Goal: Find specific page/section: Find specific page/section

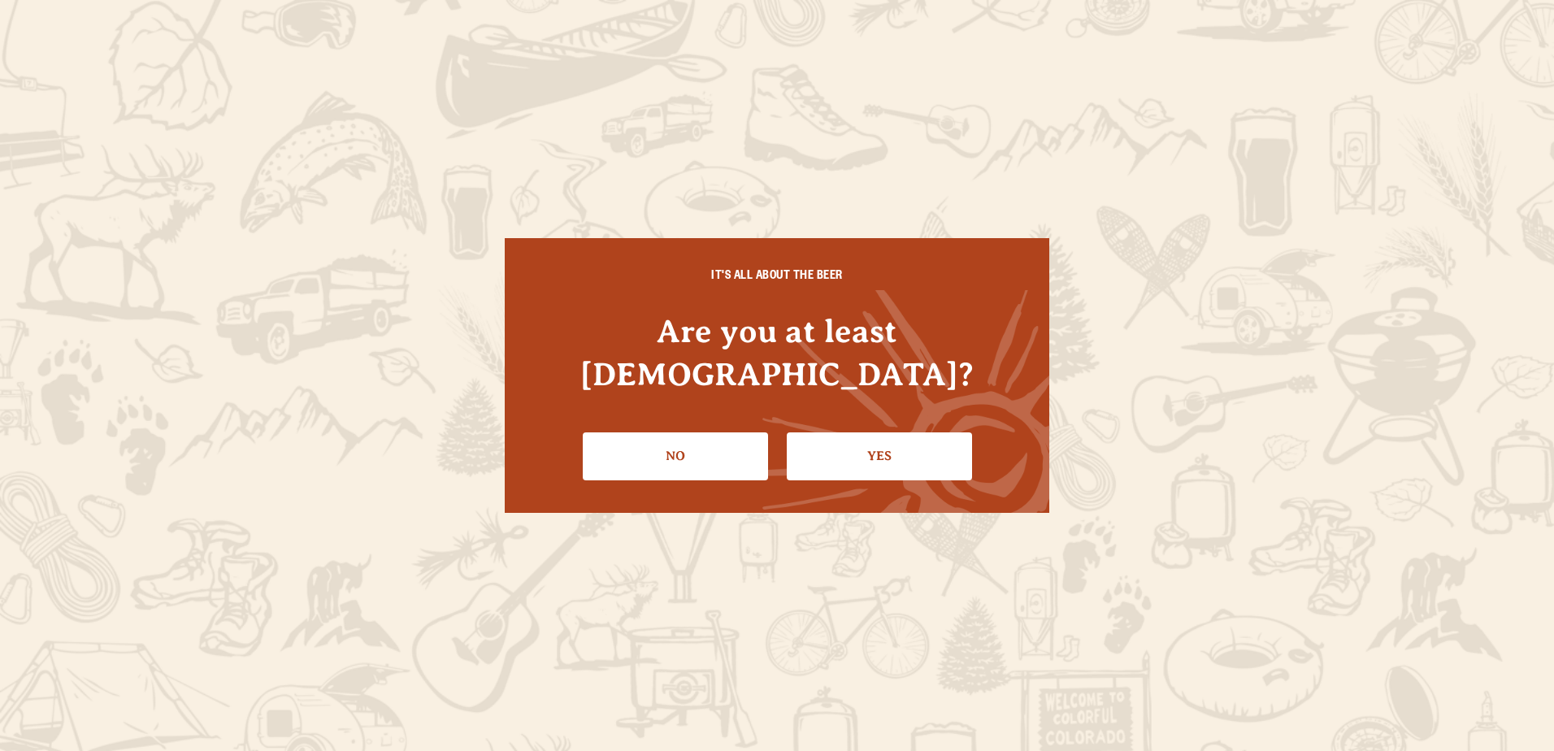
click at [833, 432] on link "Yes" at bounding box center [879, 455] width 185 height 47
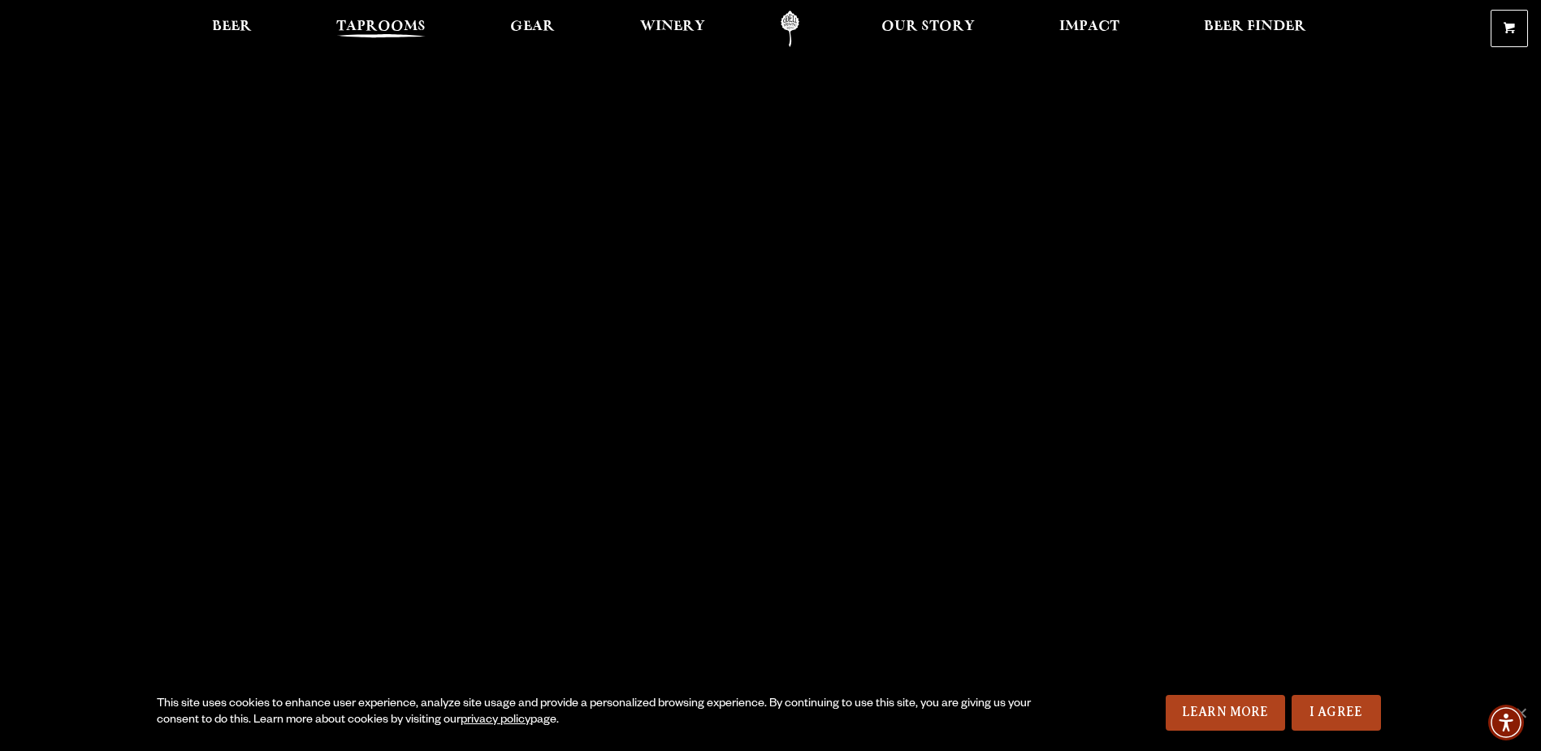
click at [373, 28] on span "Taprooms" at bounding box center [380, 26] width 89 height 13
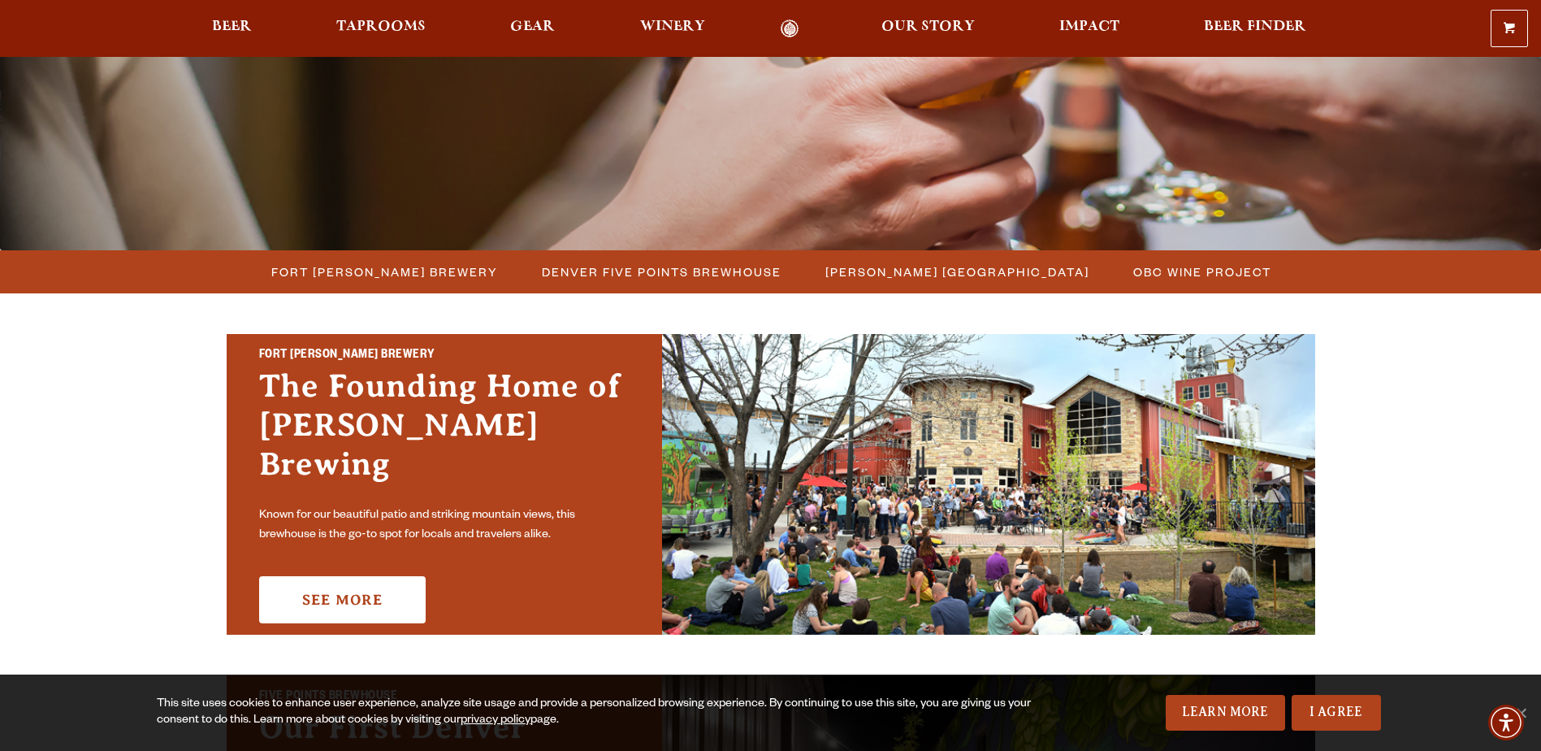
scroll to position [244, 0]
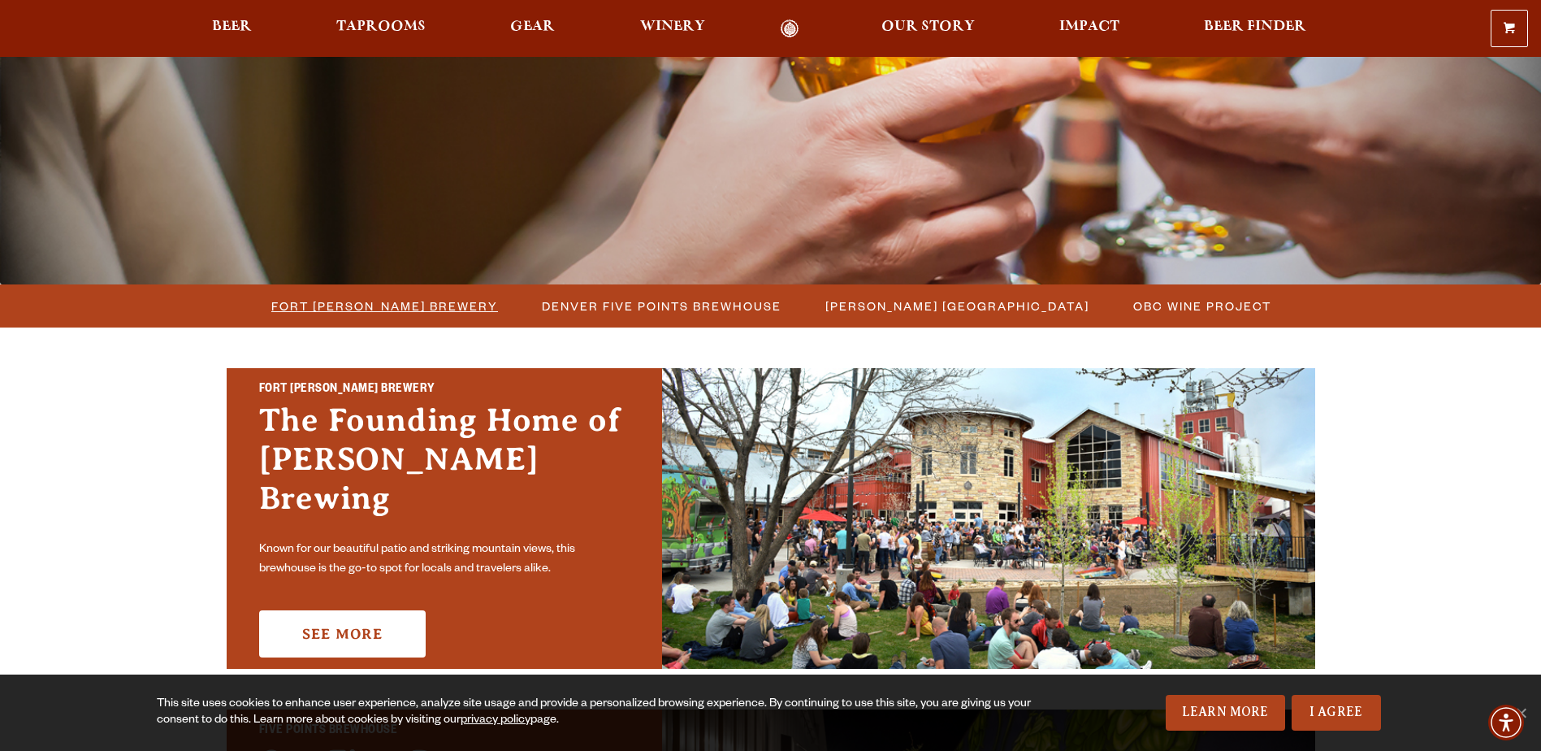
click at [332, 314] on span "Fort Collins Brewery" at bounding box center [384, 306] width 227 height 24
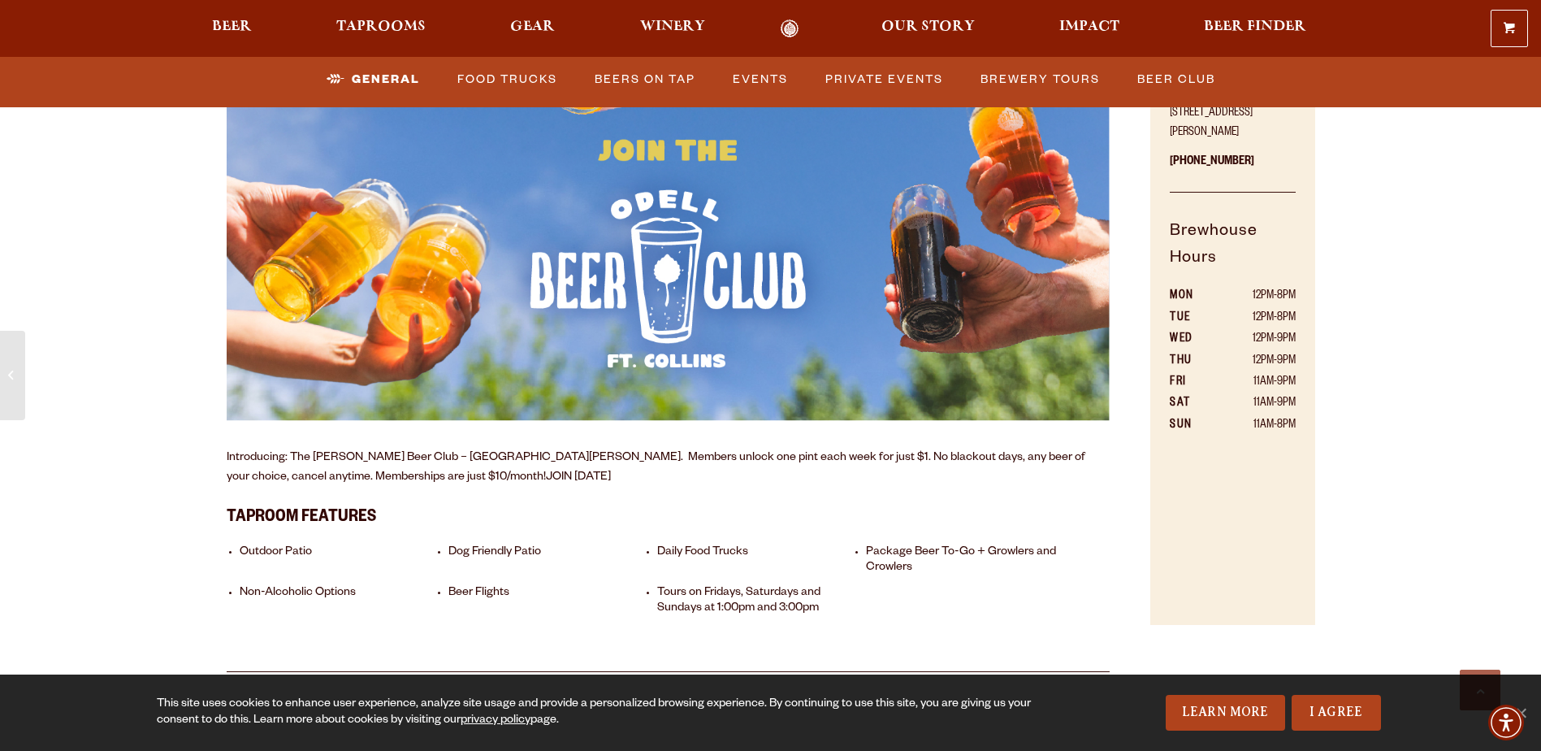
scroll to position [1138, 0]
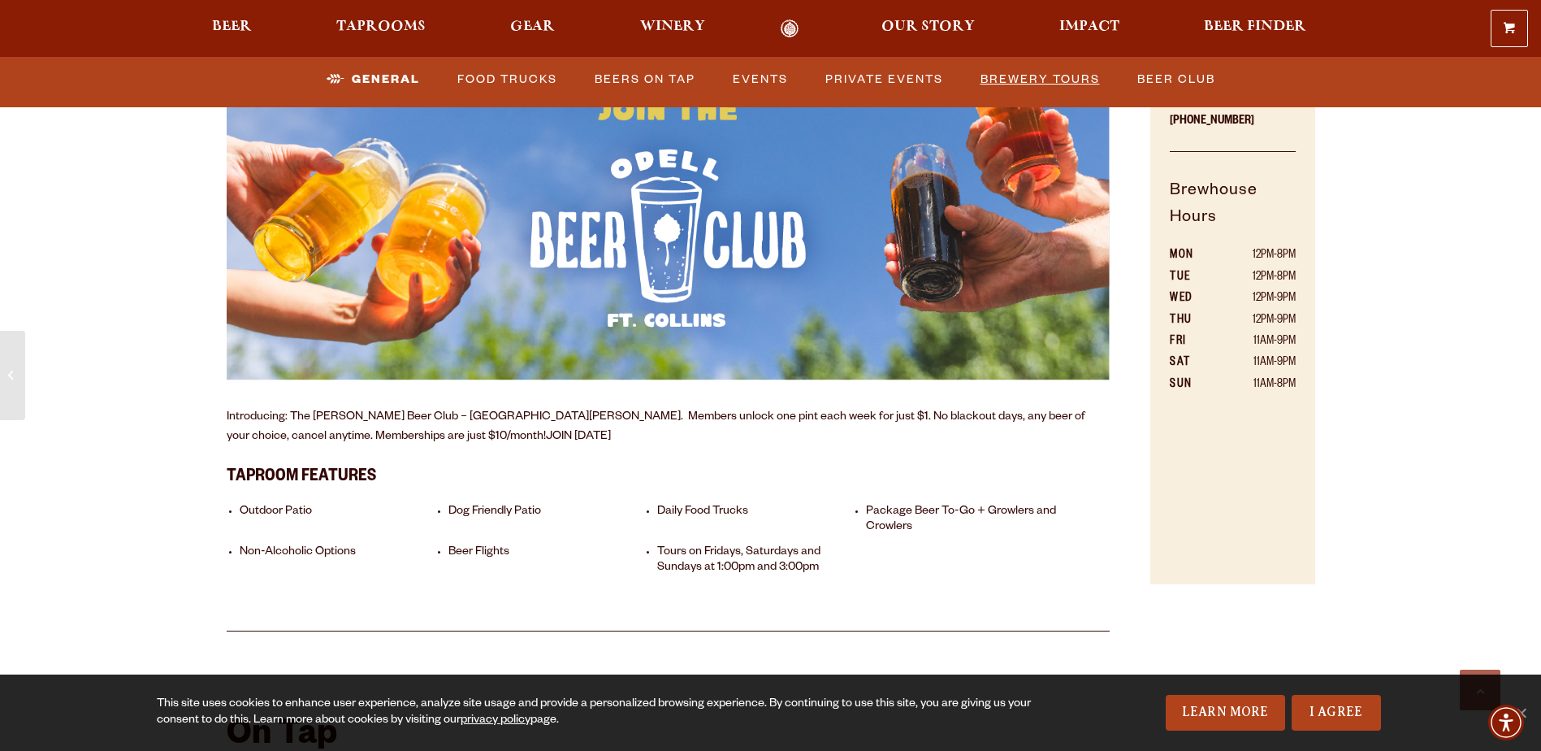
click at [1065, 73] on link "Brewery Tours" at bounding box center [1040, 79] width 132 height 37
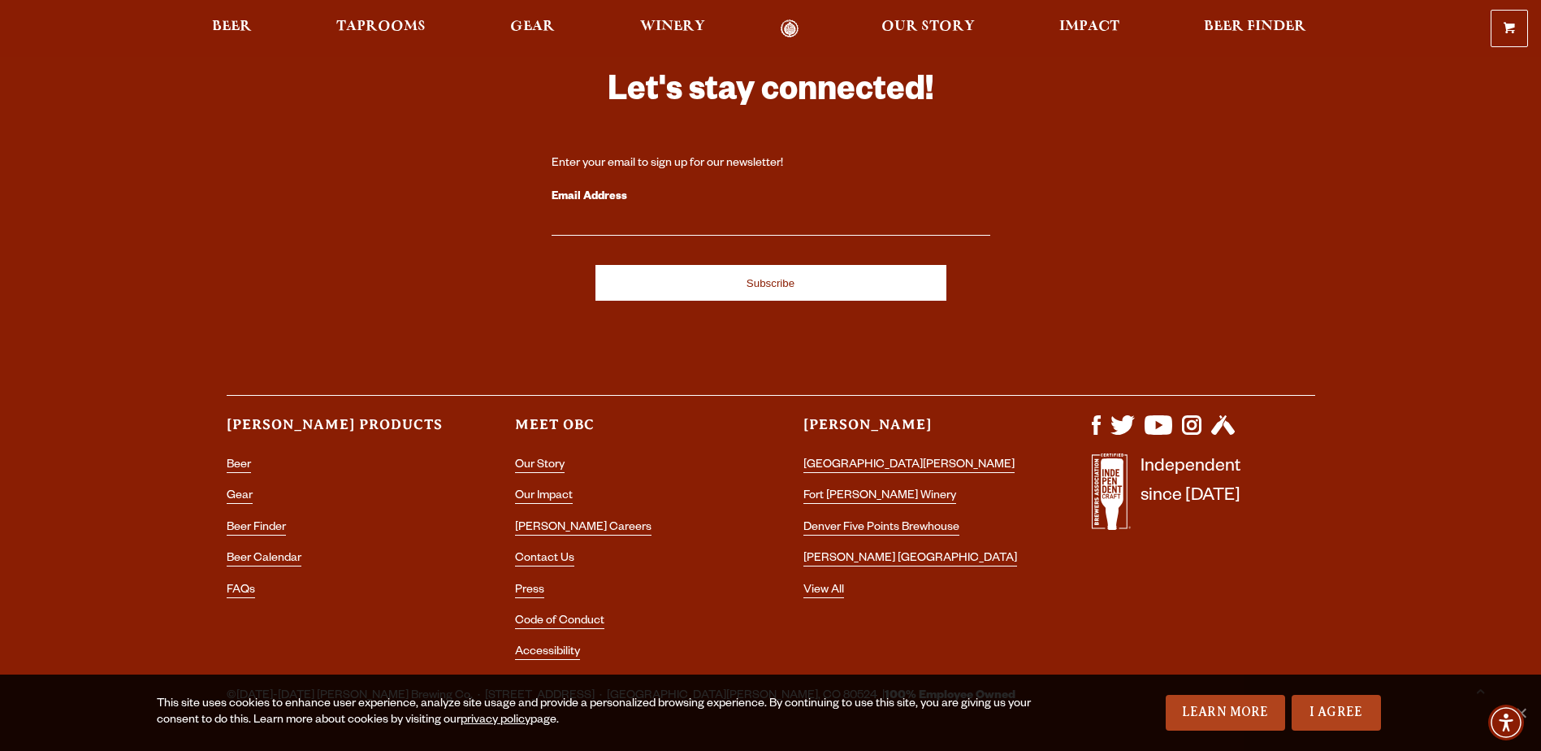
scroll to position [2170, 0]
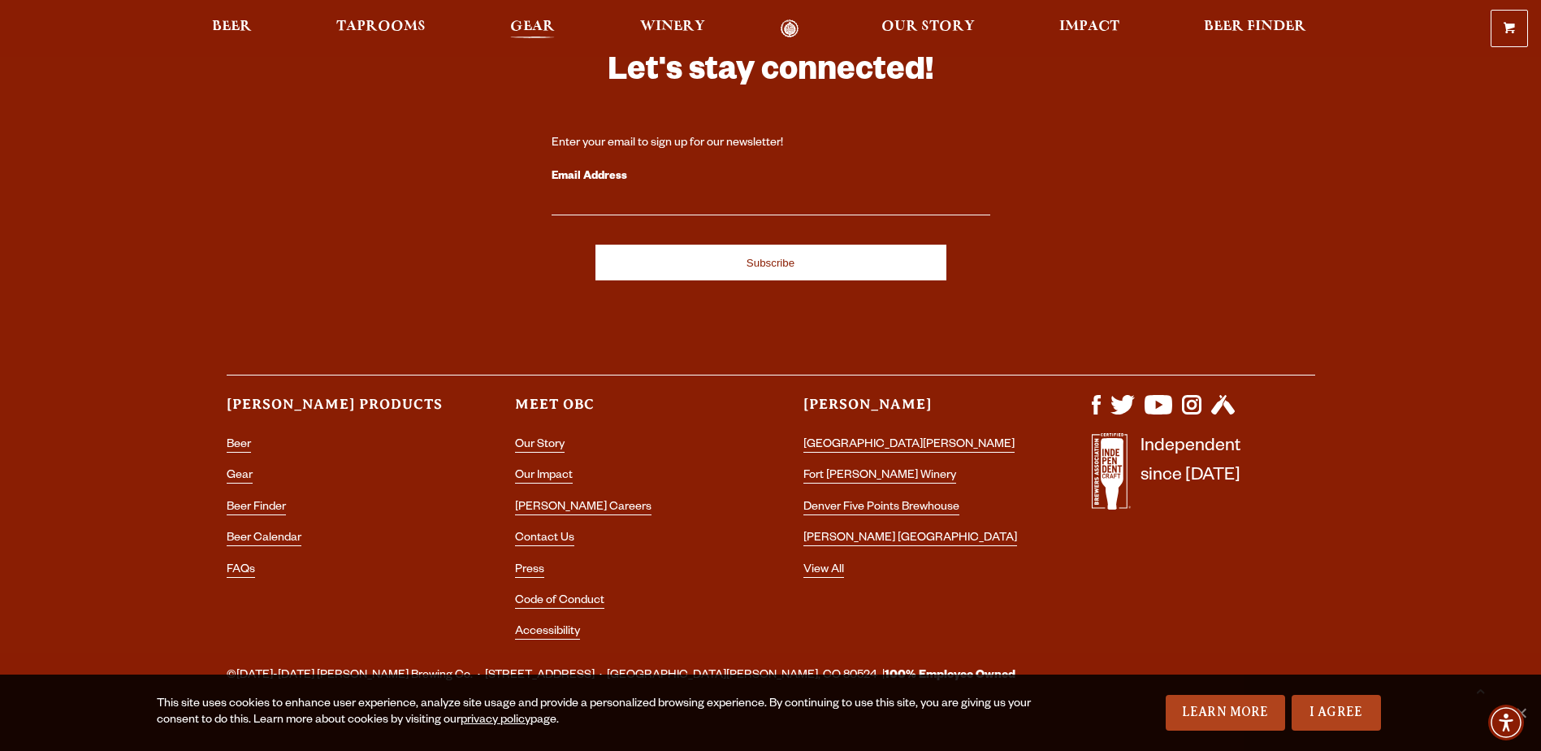
click at [534, 33] on span "Gear" at bounding box center [532, 26] width 45 height 13
